Goal: Transaction & Acquisition: Purchase product/service

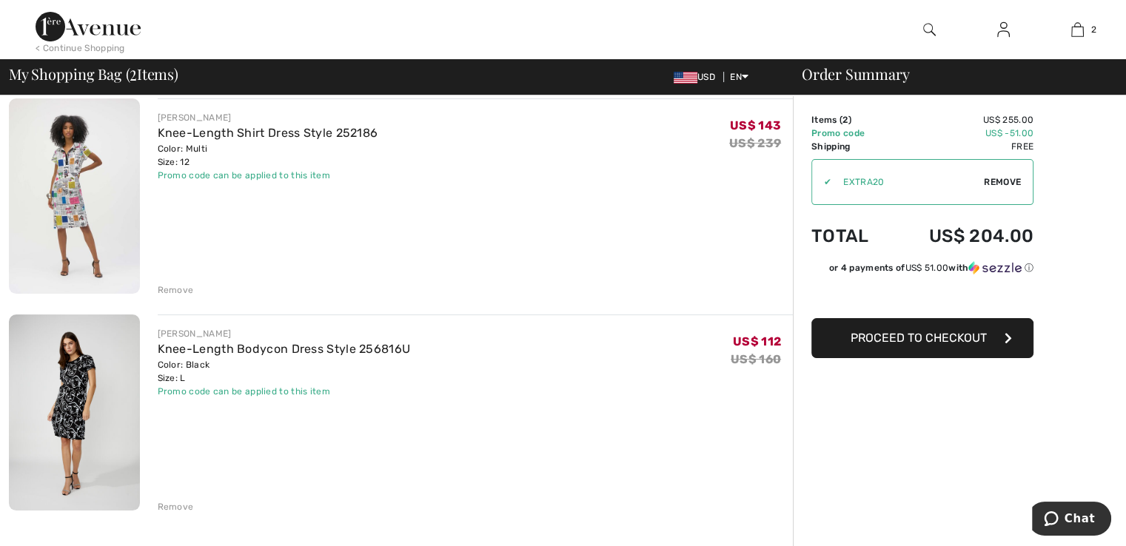
scroll to position [118, 0]
click at [61, 214] on img at bounding box center [74, 196] width 131 height 195
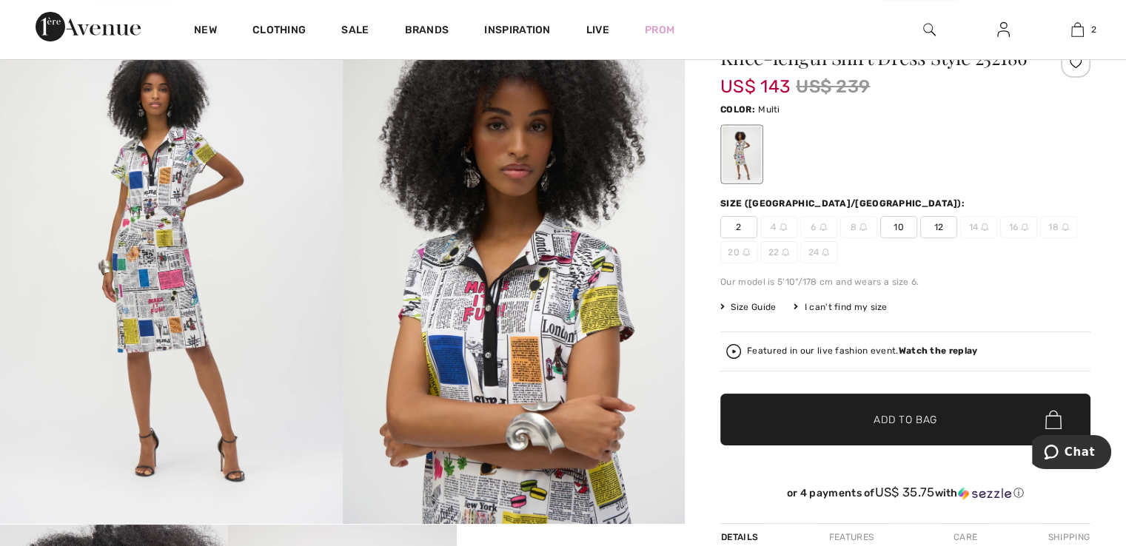
scroll to position [148, 0]
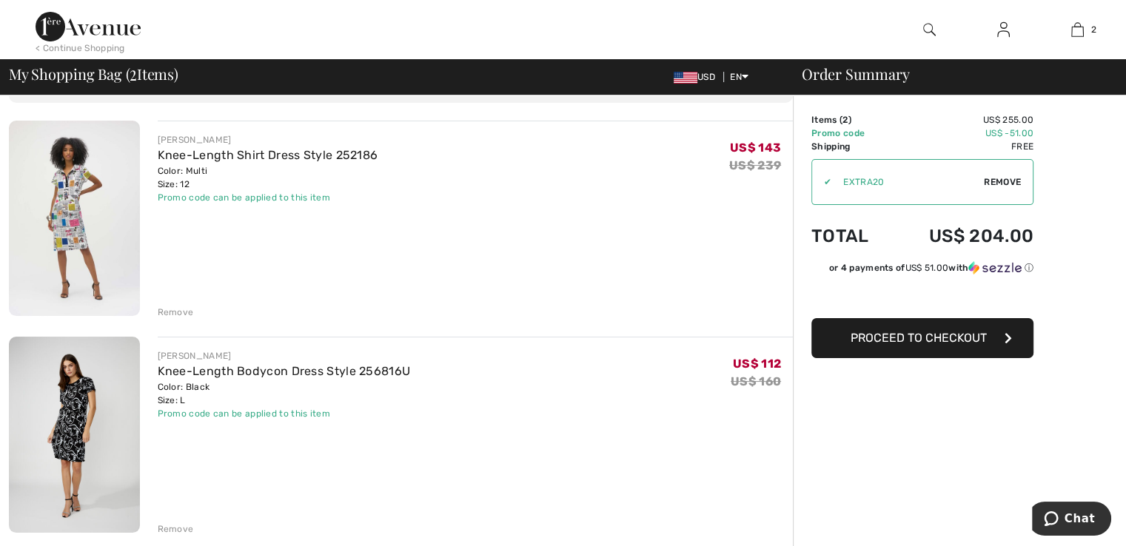
scroll to position [93, 0]
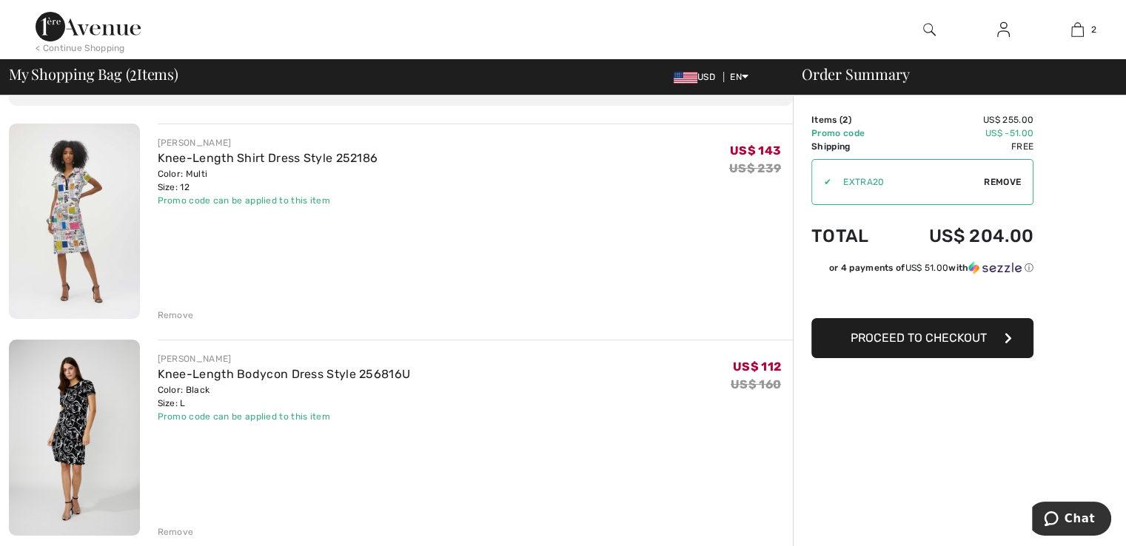
click at [187, 304] on div "JOSEPH RIBKOFF Knee-Length Shirt Dress Style 252186 Color: Multi Size: 12 Final…" at bounding box center [476, 223] width 636 height 198
click at [172, 317] on div "Remove" at bounding box center [176, 315] width 36 height 13
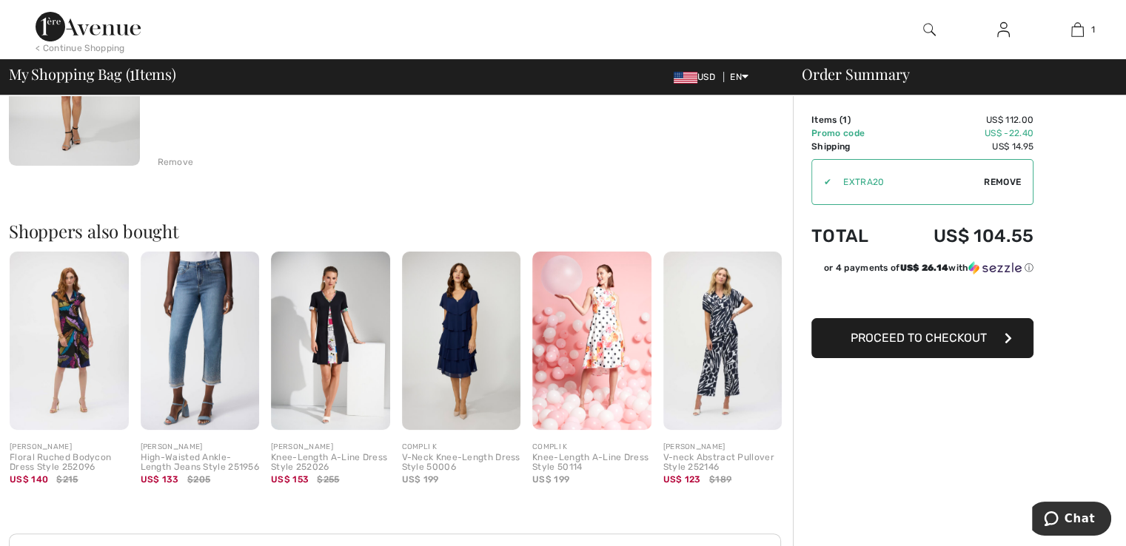
scroll to position [240, 0]
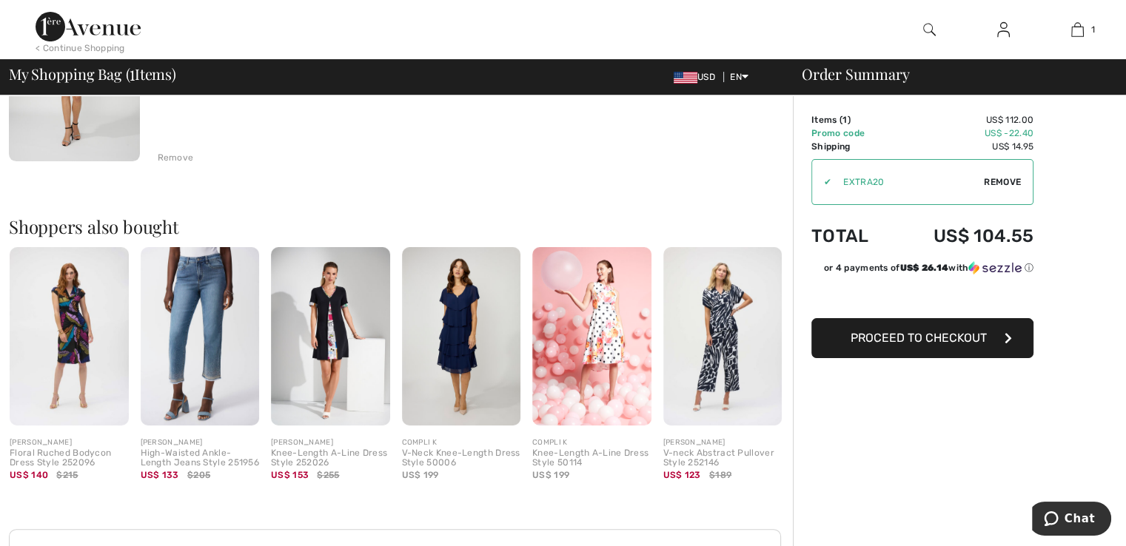
click at [330, 354] on img at bounding box center [330, 336] width 119 height 178
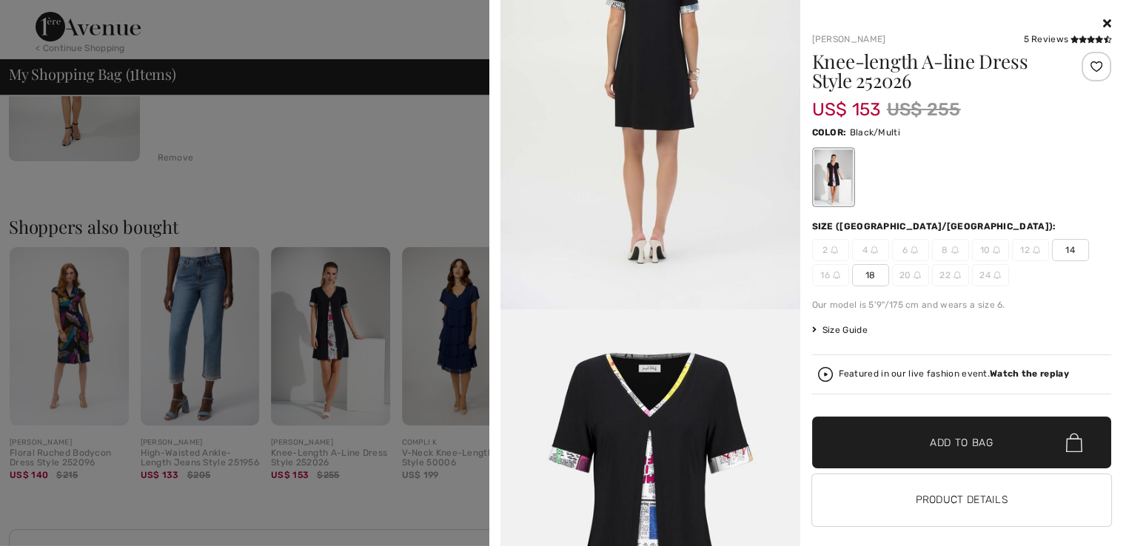
scroll to position [2095, 0]
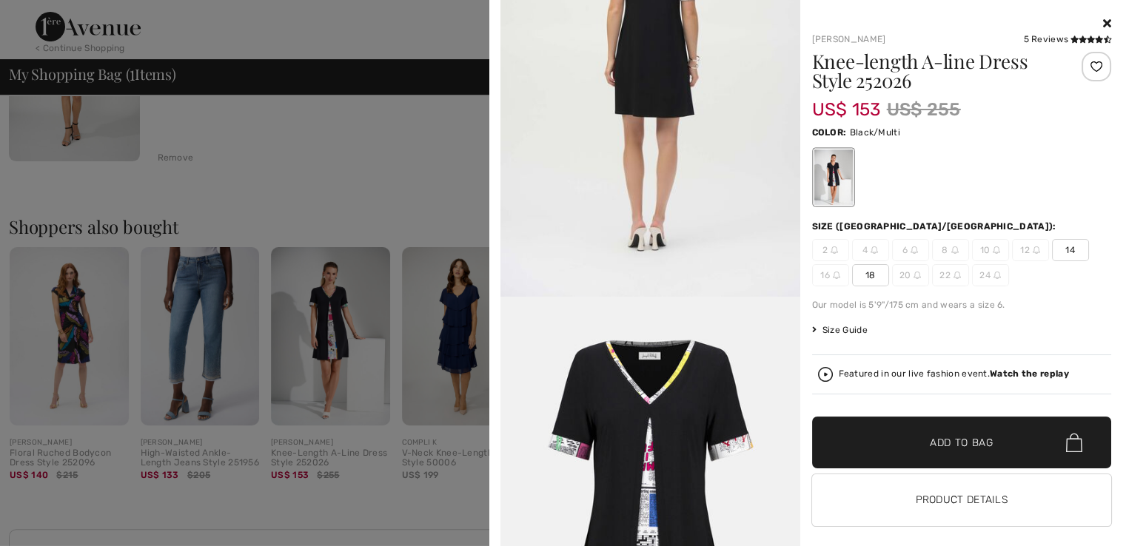
click at [1103, 24] on icon at bounding box center [1107, 23] width 8 height 12
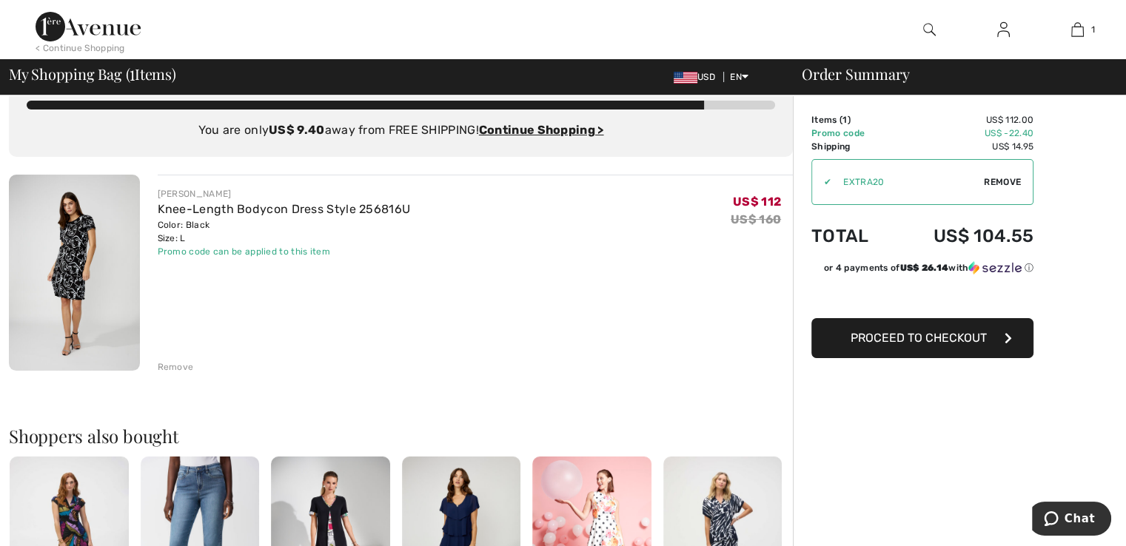
scroll to position [0, 0]
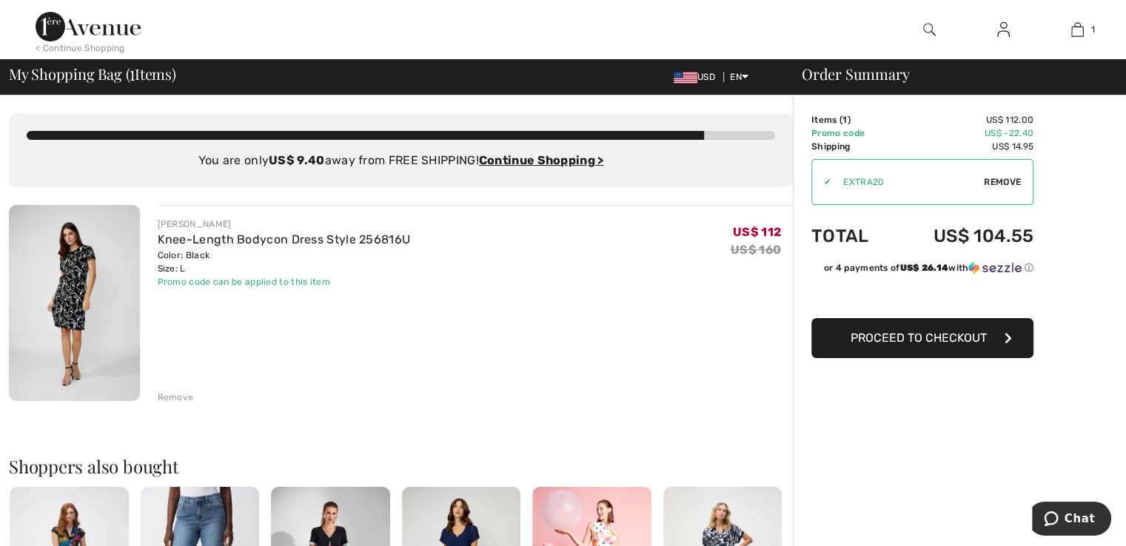
click at [921, 336] on span "Proceed to Checkout" at bounding box center [918, 338] width 136 height 14
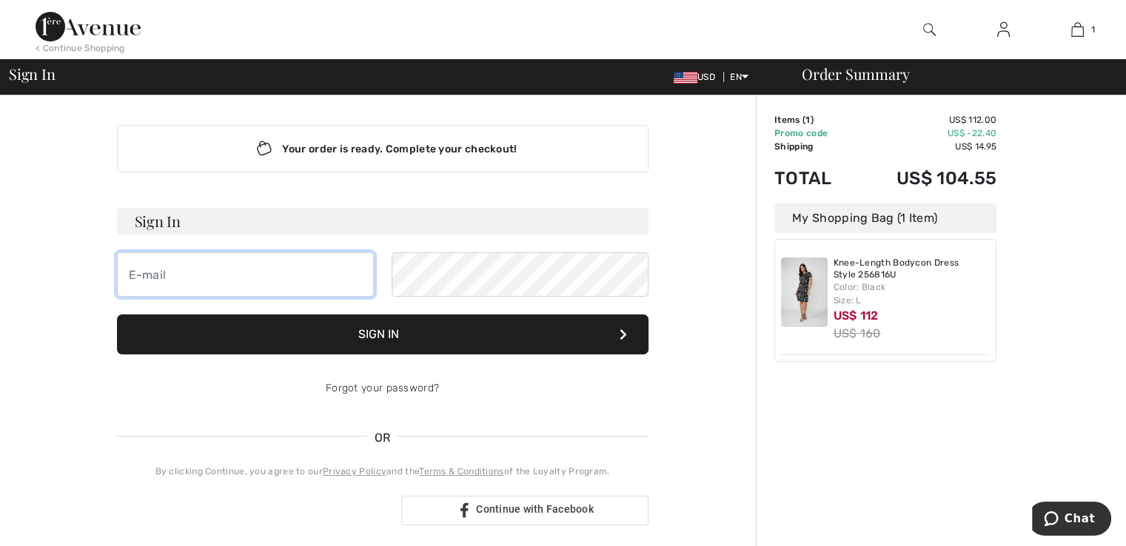
click at [272, 279] on input "email" at bounding box center [245, 274] width 257 height 44
type input "ujbiffoni@verizon.net"
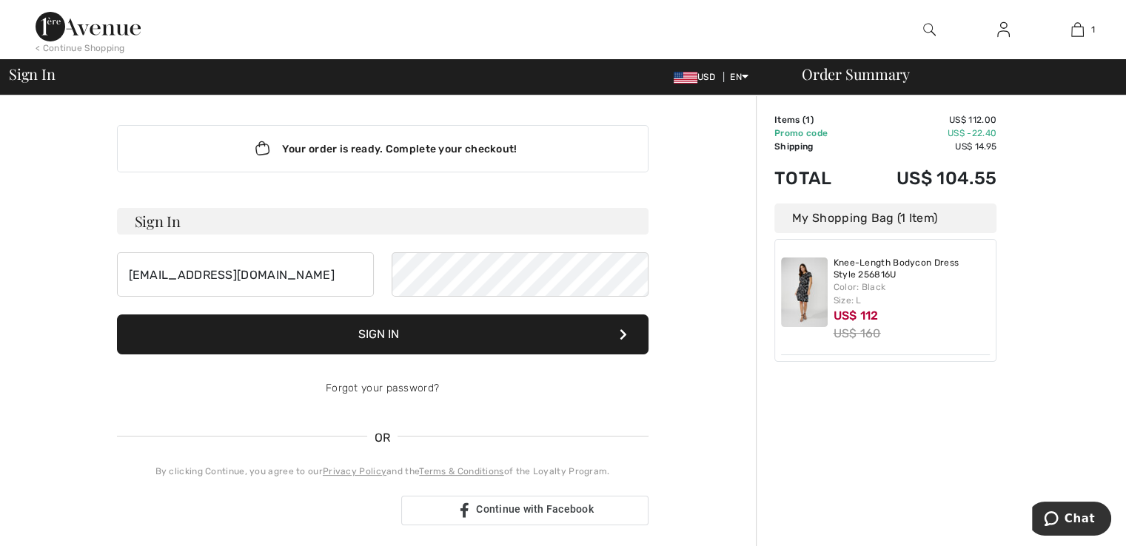
click at [459, 335] on button "Sign In" at bounding box center [382, 335] width 531 height 40
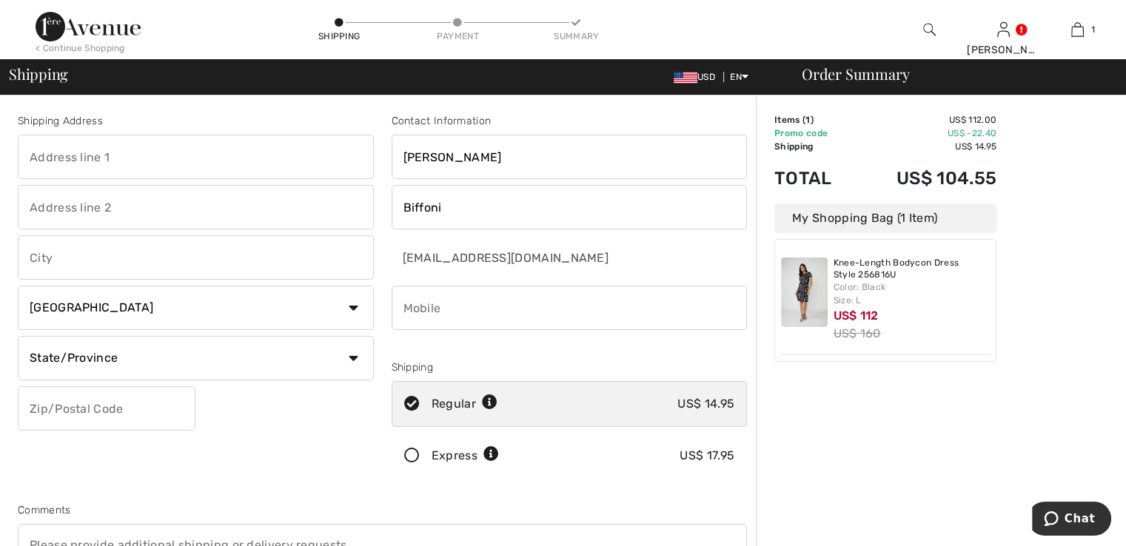
click at [186, 167] on input "text" at bounding box center [196, 157] width 356 height 44
type input "[STREET_ADDRESS]"
type input "Bel Air"
select select "US"
select select "MD"
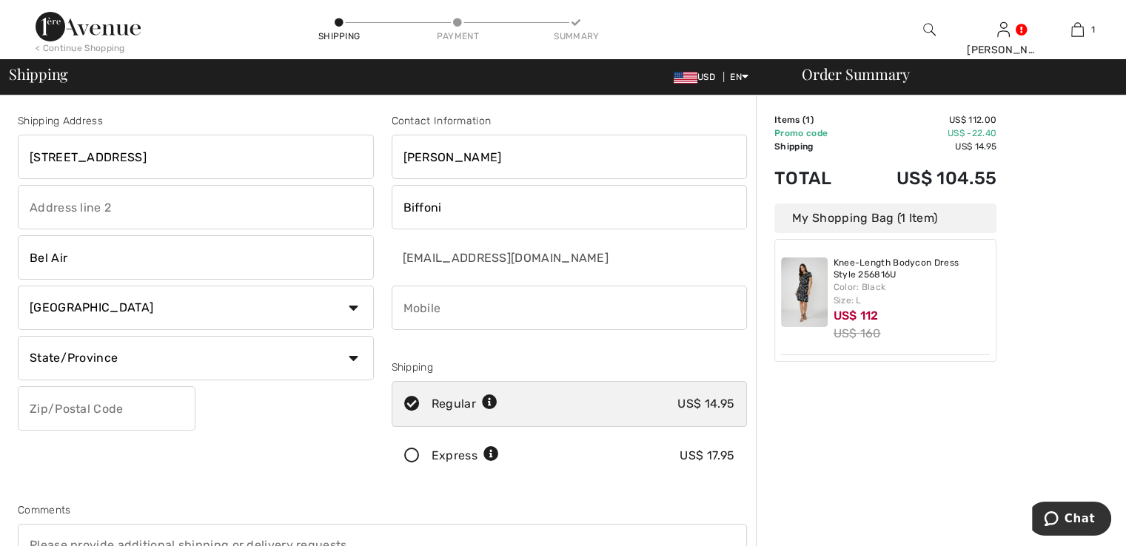
type input "21014-2795"
type input "4432435056"
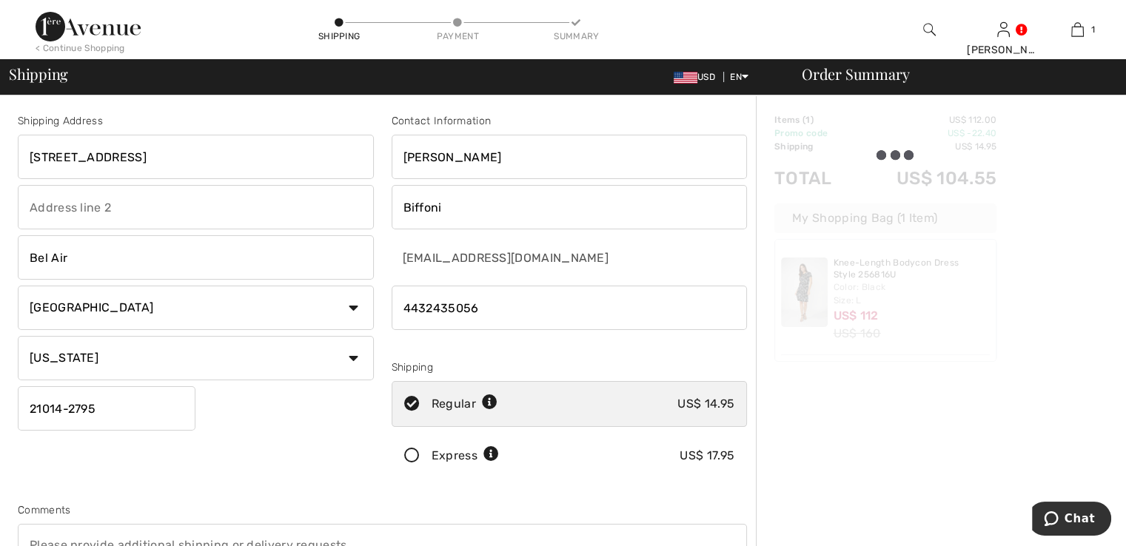
type input "210142795"
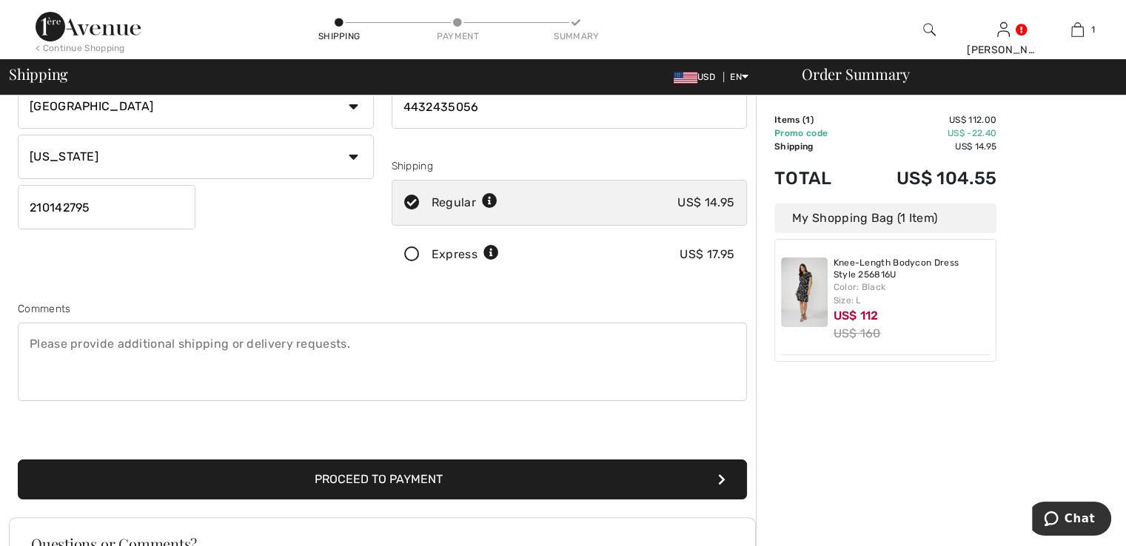
scroll to position [203, 0]
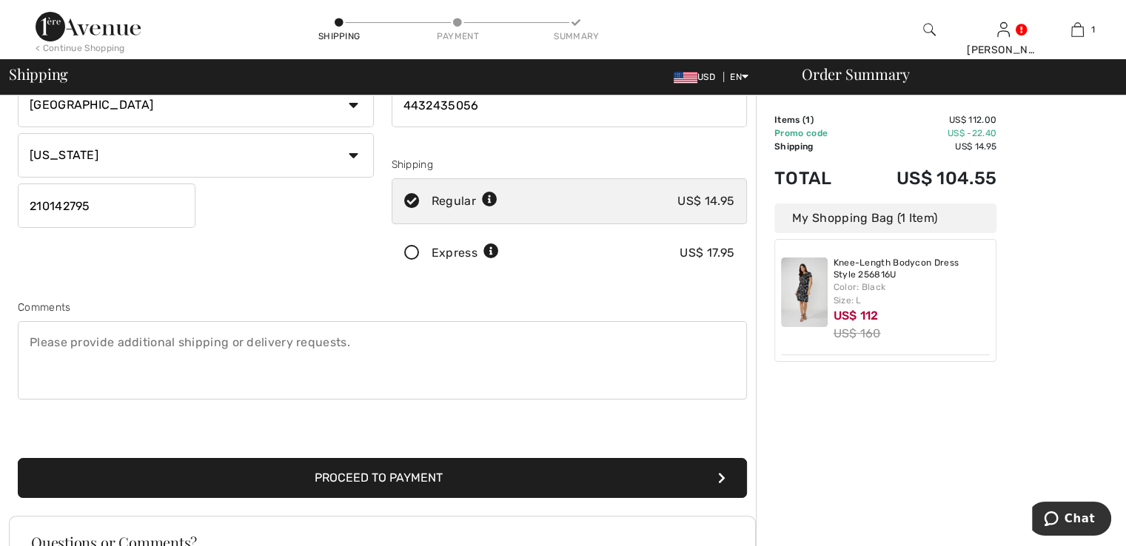
click at [293, 480] on button "Proceed to Payment" at bounding box center [382, 478] width 729 height 40
click at [373, 483] on button "Proceed to Payment" at bounding box center [382, 478] width 729 height 40
click at [150, 365] on textarea at bounding box center [382, 360] width 729 height 78
type textarea "We won't be home til [DATE]. Please don't ship [DATE] or [DATE]. Thanks"
click at [417, 480] on button "Proceed to Payment" at bounding box center [382, 478] width 729 height 40
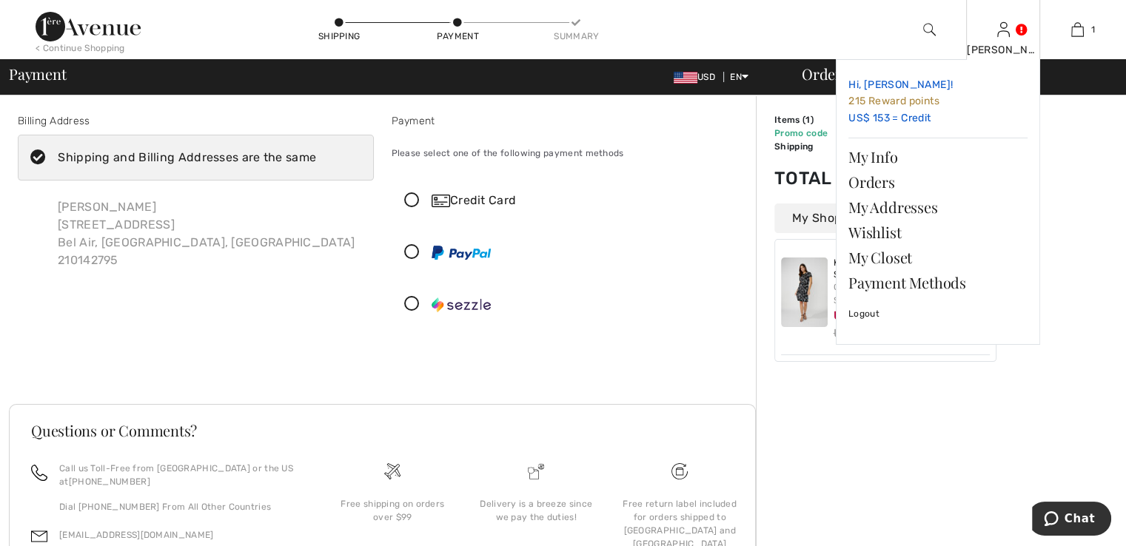
click at [870, 119] on link "Hi, [PERSON_NAME]! 215 Reward points US$ 153 = Credit" at bounding box center [937, 102] width 179 height 60
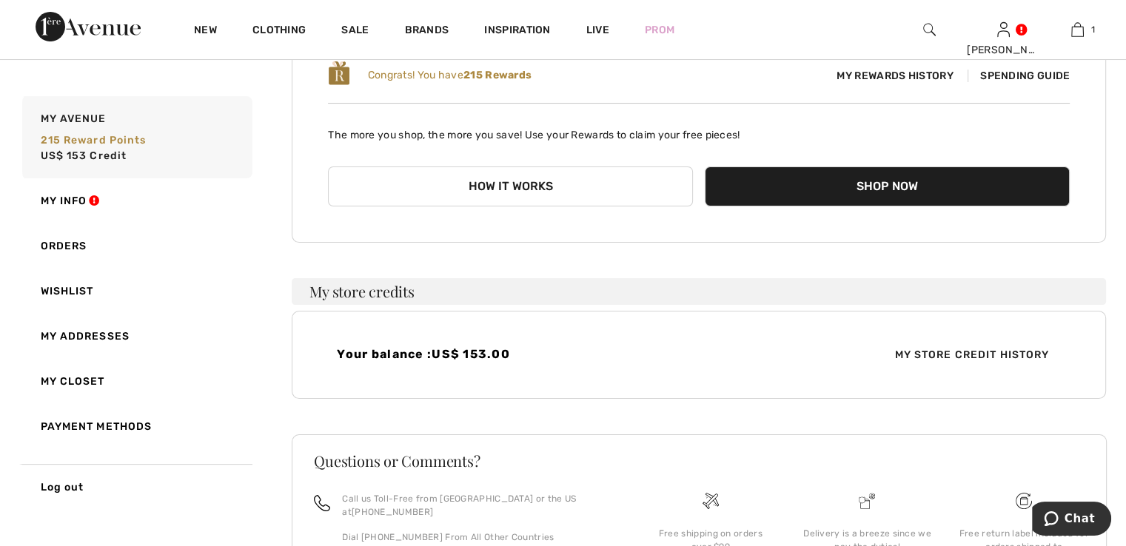
scroll to position [172, 0]
click at [462, 361] on div "Your balance : US$ 153.00 My Store Credit History" at bounding box center [699, 354] width 814 height 88
click at [958, 360] on span "My Store Credit History" at bounding box center [971, 354] width 178 height 16
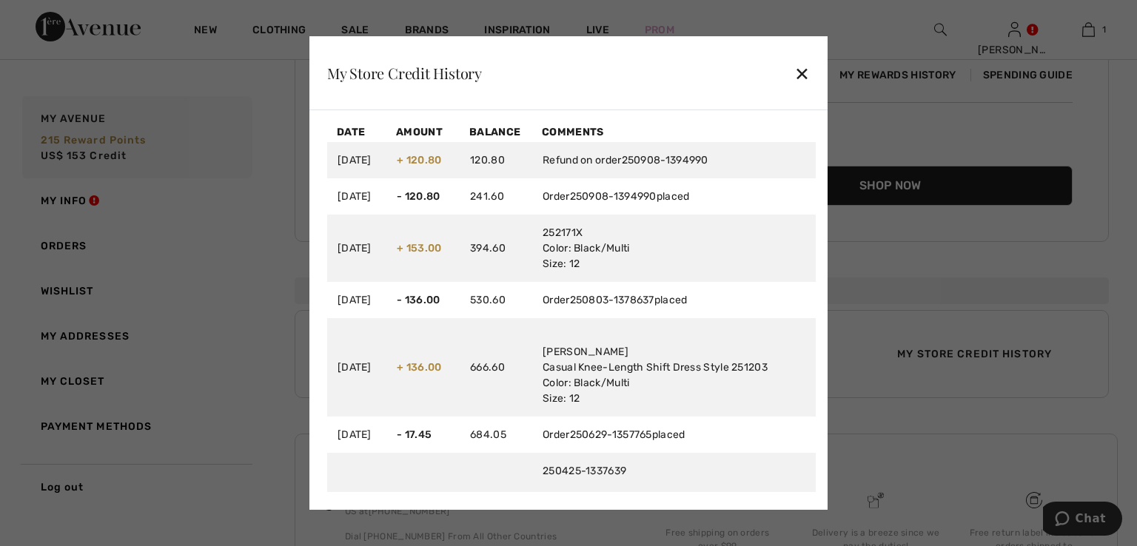
click at [801, 73] on div "✕" at bounding box center [802, 73] width 16 height 31
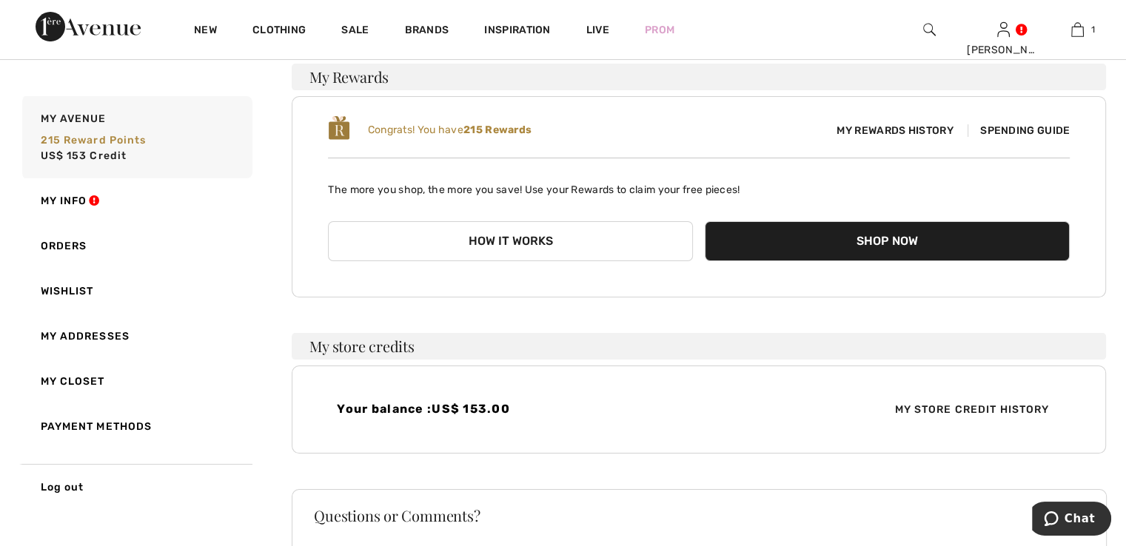
scroll to position [0, 0]
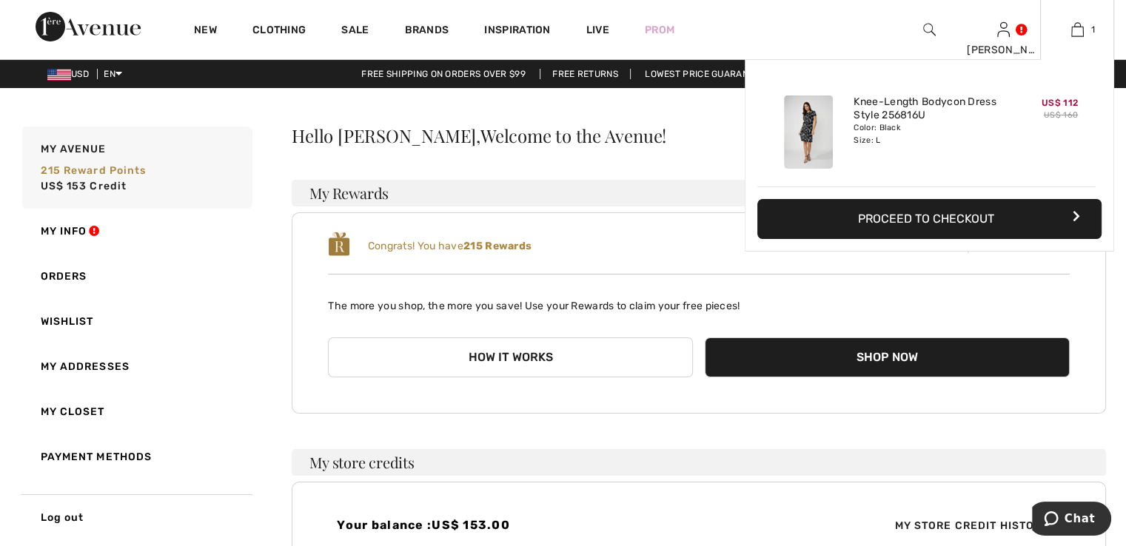
click at [981, 215] on button "Proceed to Checkout" at bounding box center [929, 219] width 344 height 40
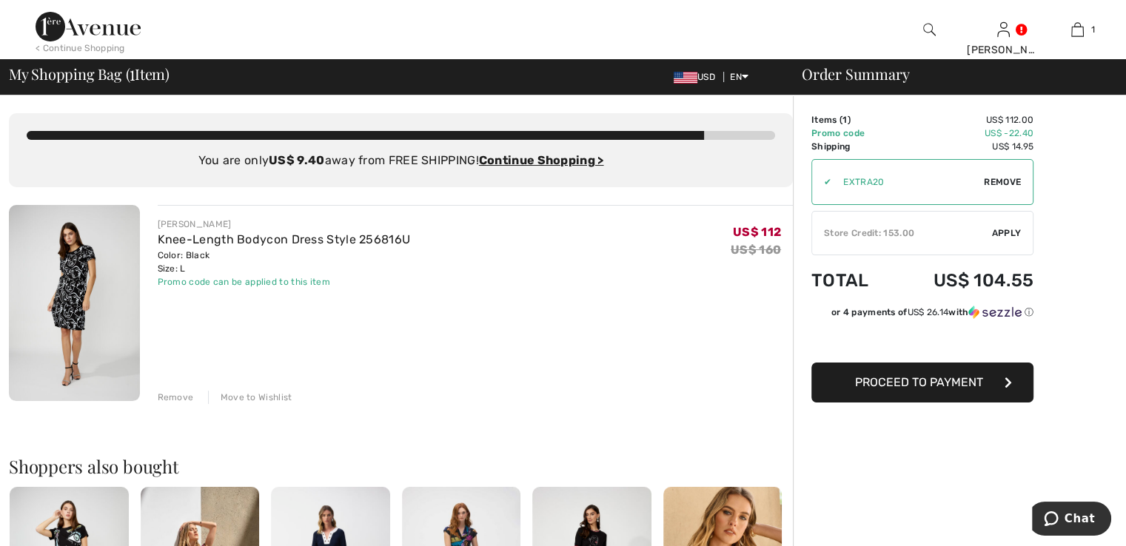
click at [1005, 232] on span "Apply" at bounding box center [1007, 232] width 30 height 13
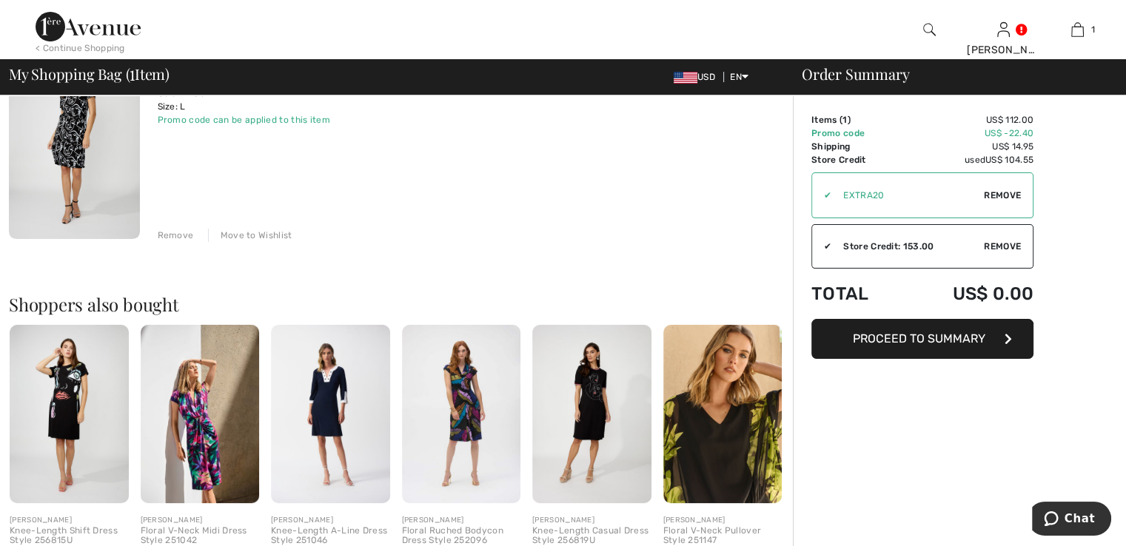
scroll to position [165, 0]
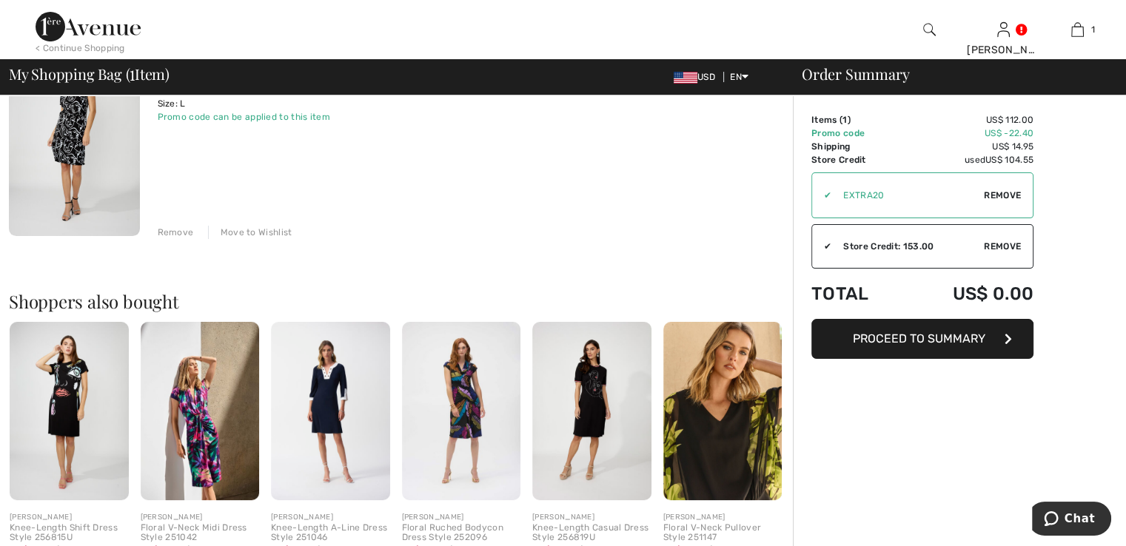
click at [924, 337] on span "Proceed to Summary" at bounding box center [919, 339] width 132 height 14
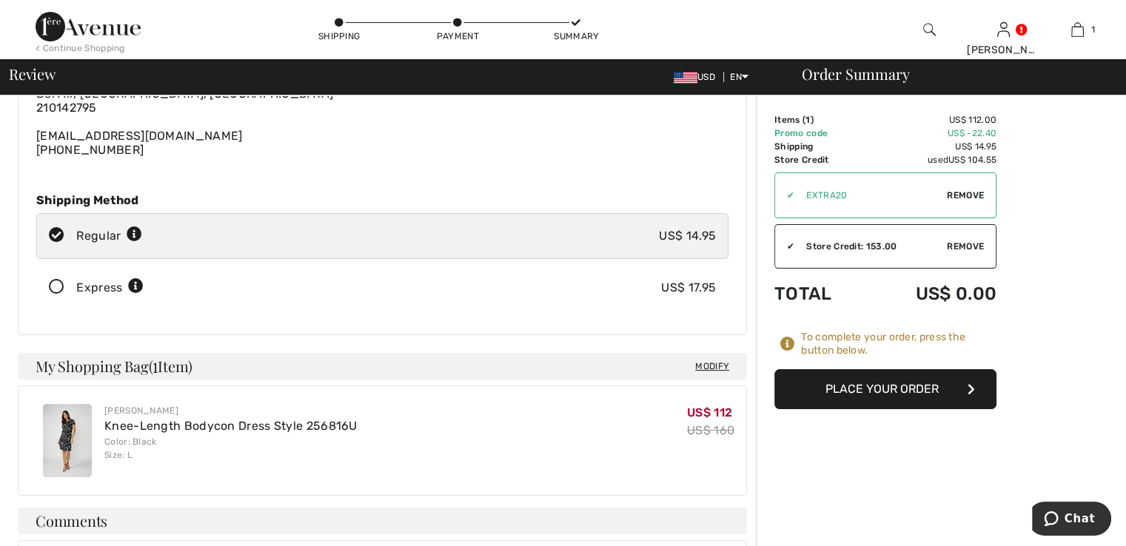
scroll to position [120, 0]
click at [890, 391] on button "Place Your Order" at bounding box center [885, 389] width 222 height 40
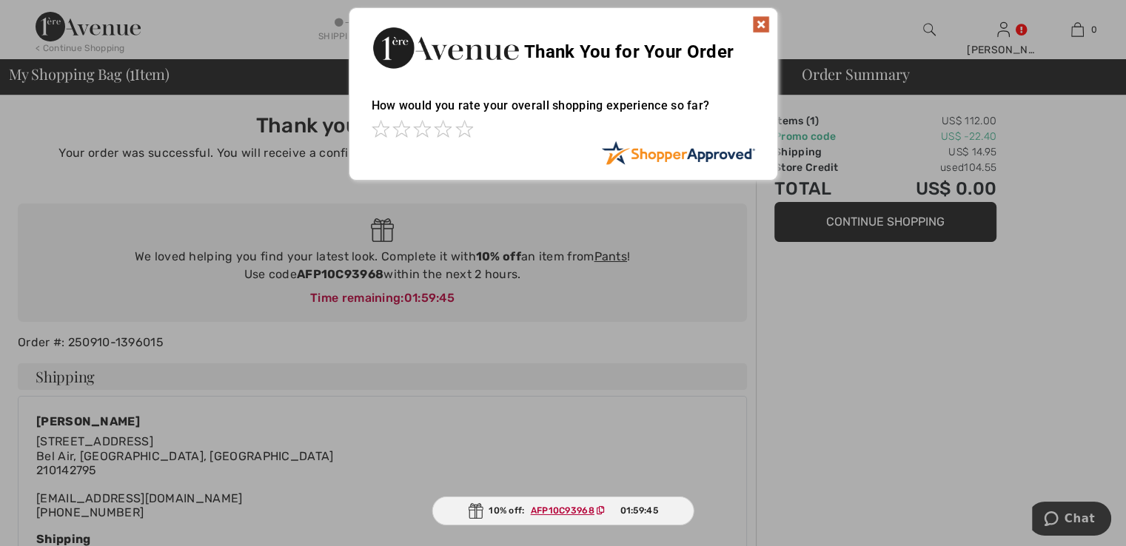
click at [762, 27] on img at bounding box center [761, 25] width 18 height 18
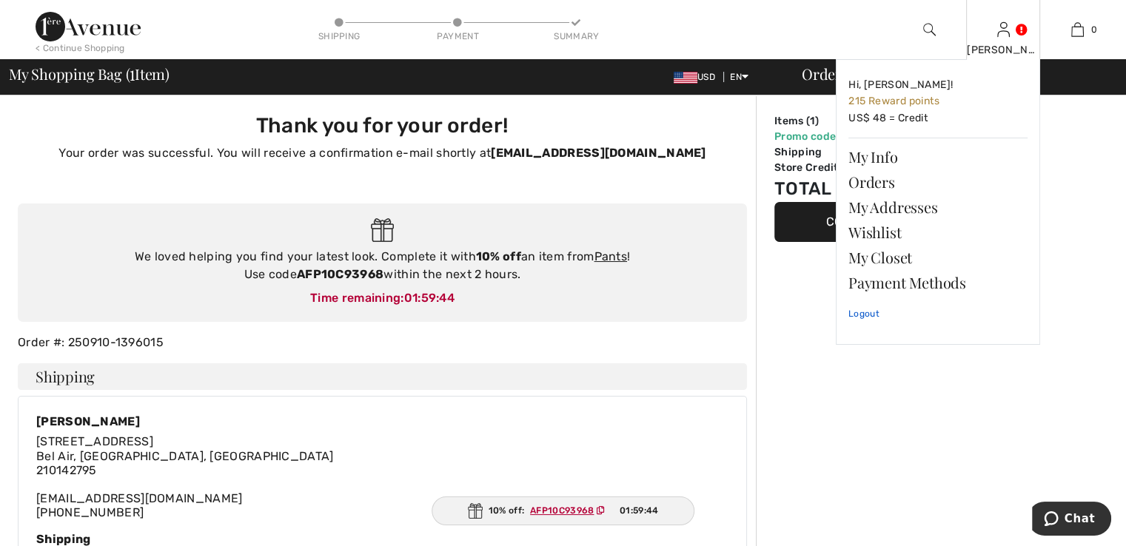
click at [870, 316] on link "Logout" at bounding box center [937, 313] width 179 height 37
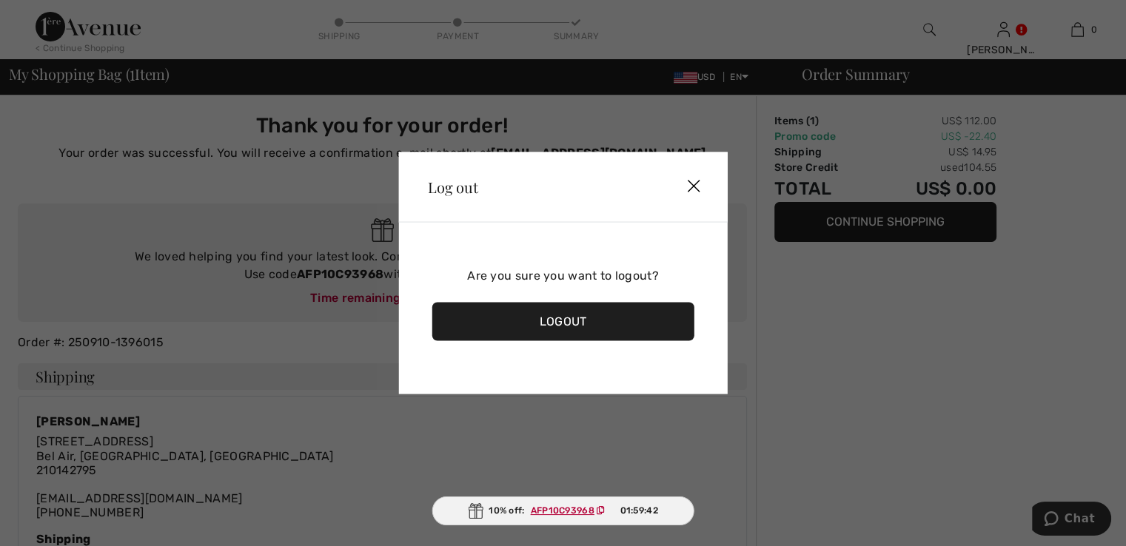
click at [493, 315] on div "Logout" at bounding box center [562, 322] width 263 height 38
